Goal: Information Seeking & Learning: Learn about a topic

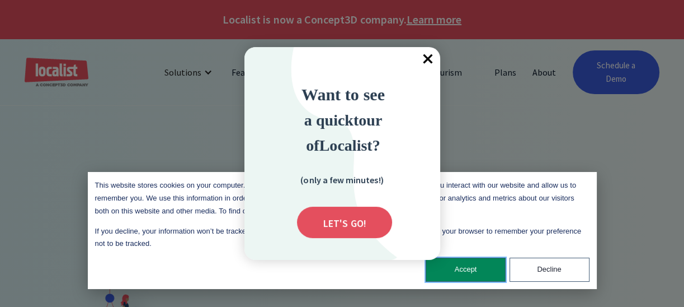
click at [462, 261] on button "Accept" at bounding box center [466, 269] width 80 height 24
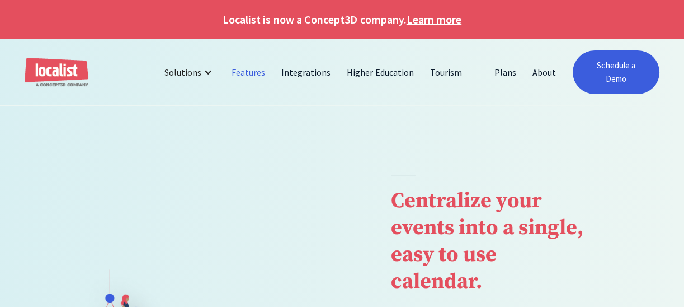
click at [260, 73] on link "Features" at bounding box center [249, 72] width 50 height 27
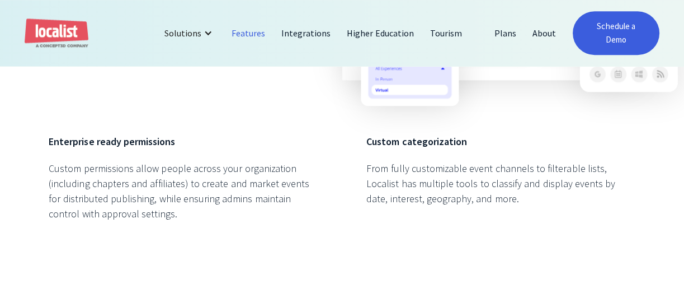
scroll to position [1526, 0]
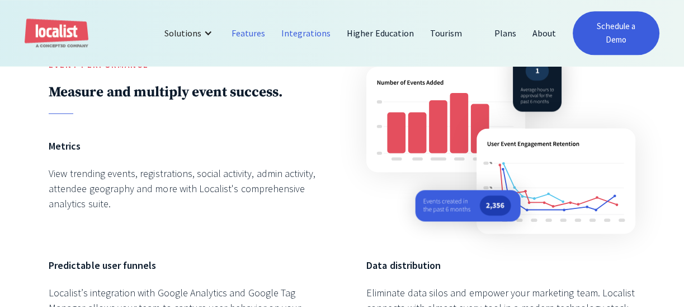
click at [305, 31] on link "Integrations" at bounding box center [306, 33] width 65 height 27
